Goal: Navigation & Orientation: Understand site structure

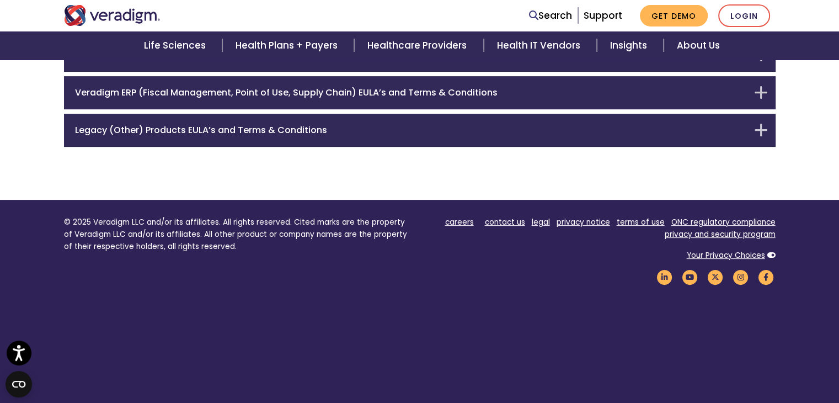
scroll to position [420, 0]
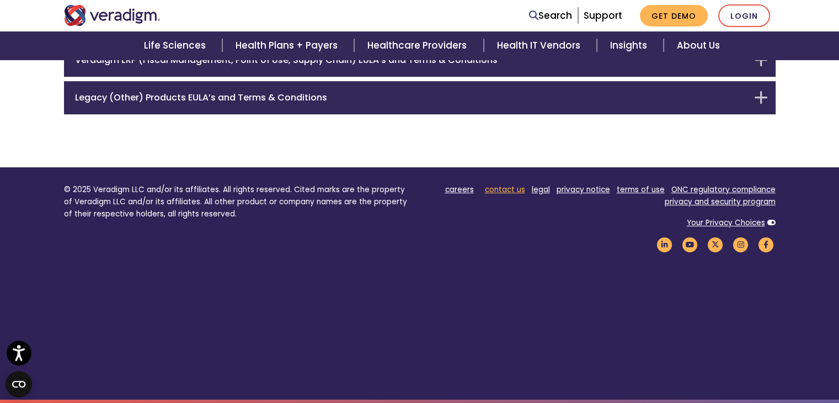
click at [498, 190] on link "contact us" at bounding box center [505, 189] width 40 height 10
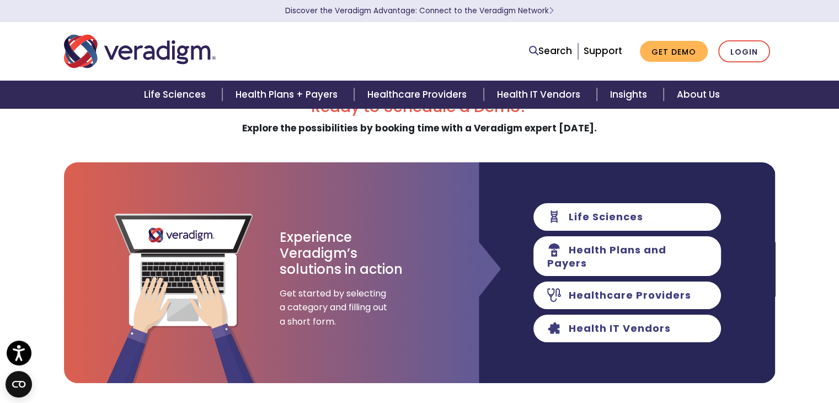
scroll to position [33, 0]
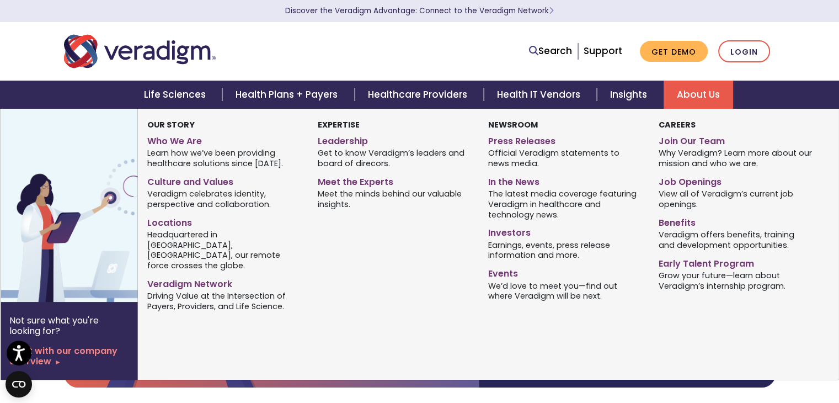
click at [705, 97] on link "About Us" at bounding box center [697, 95] width 69 height 28
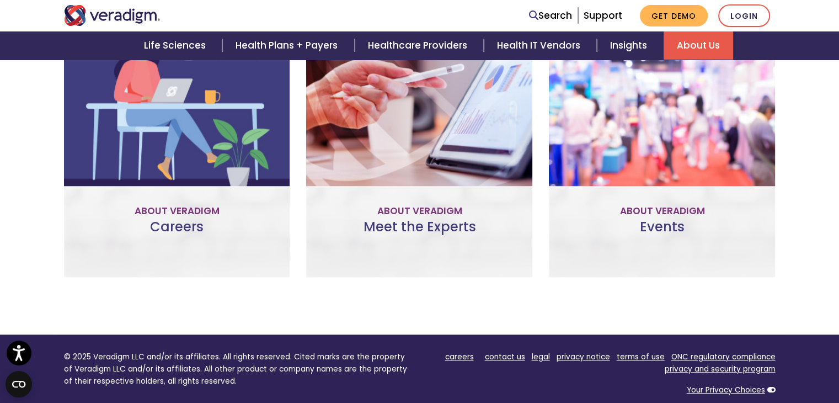
scroll to position [768, 0]
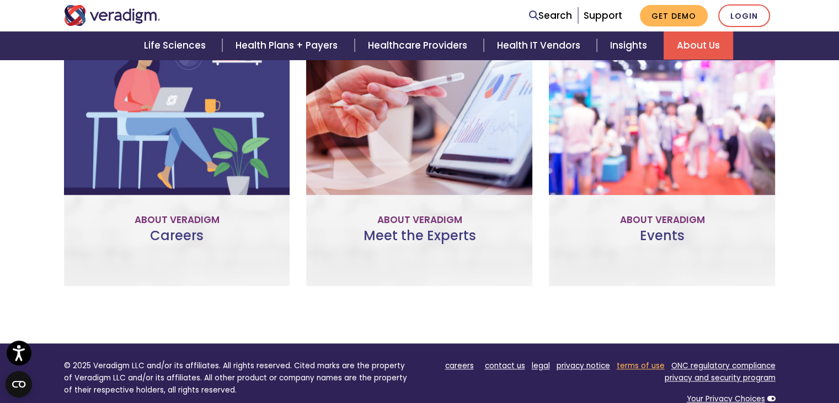
click at [641, 361] on link "terms of use" at bounding box center [641, 365] width 48 height 10
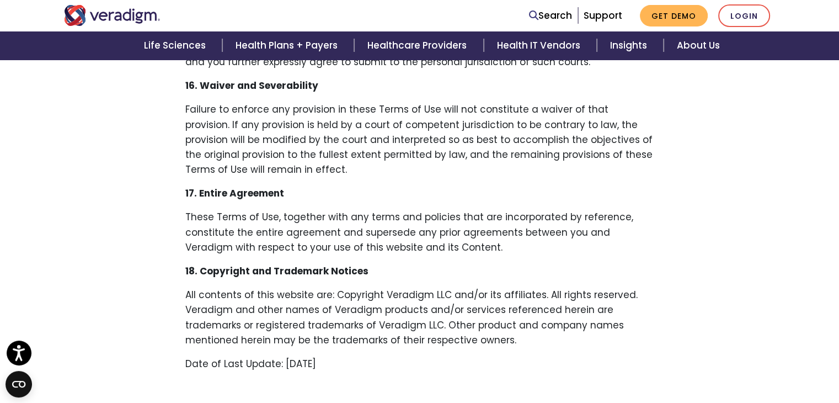
scroll to position [2351, 0]
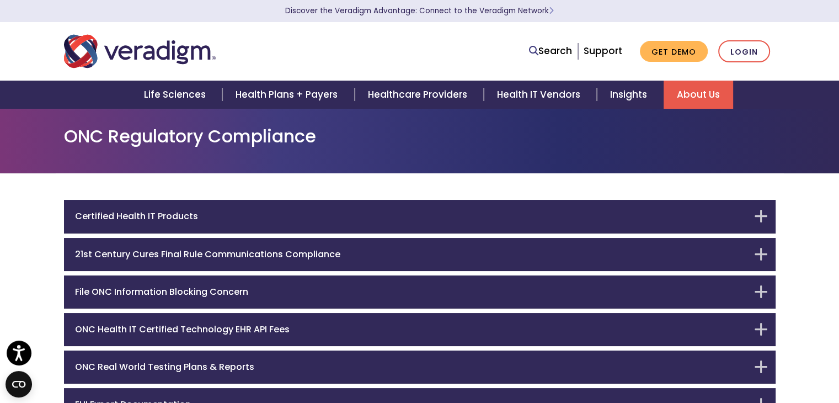
click at [689, 91] on link "About Us" at bounding box center [697, 95] width 69 height 28
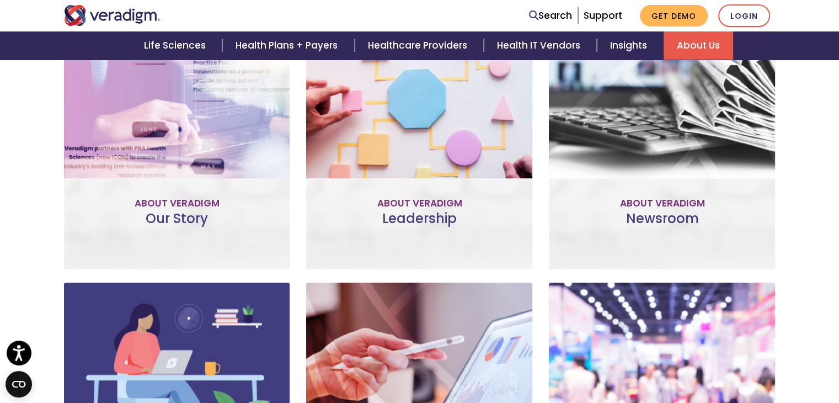
scroll to position [503, 0]
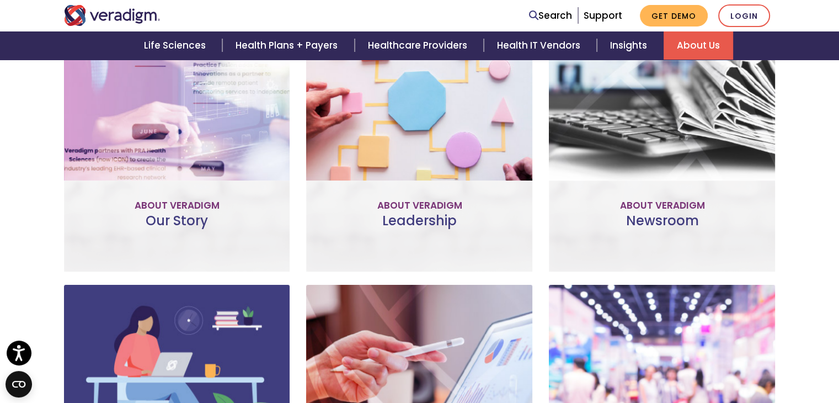
click at [389, 165] on div "Leadership The committed professionals who make up our Veradigm leadership team…" at bounding box center [419, 138] width 226 height 266
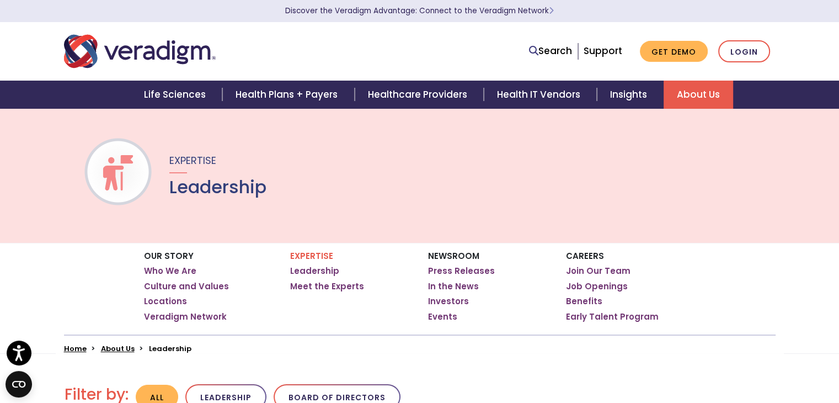
drag, startPoint x: 846, startPoint y: 25, endPoint x: 846, endPoint y: -48, distance: 72.8
click at [838, 0] on html "For screen-reader mode - click the first button of the website Accessibility Sc…" at bounding box center [419, 201] width 839 height 403
